Goal: Task Accomplishment & Management: Manage account settings

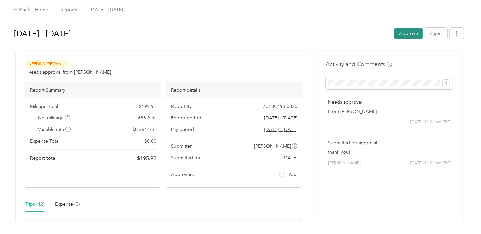
click at [404, 32] on button "Approve" at bounding box center [408, 34] width 28 height 12
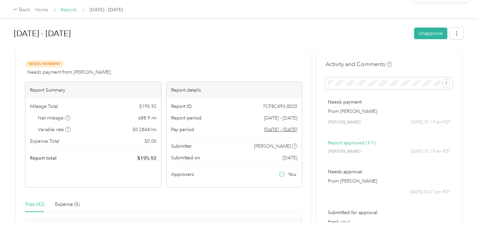
click at [69, 9] on link "Reports" at bounding box center [69, 10] width 16 height 6
